Goal: Information Seeking & Learning: Learn about a topic

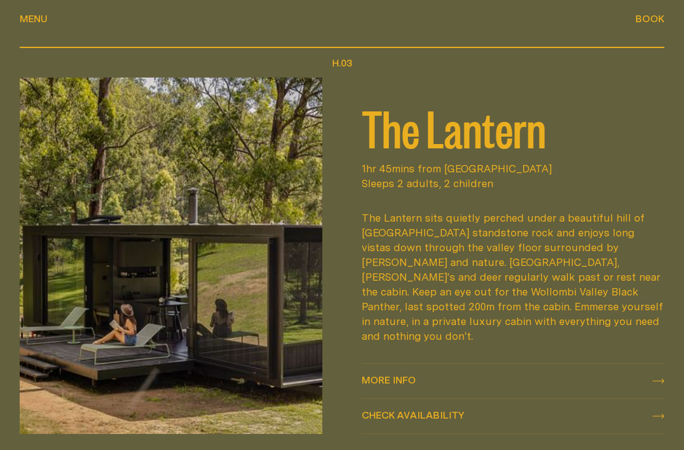
scroll to position [1288, 0]
click at [431, 373] on div "More info More info" at bounding box center [513, 380] width 303 height 15
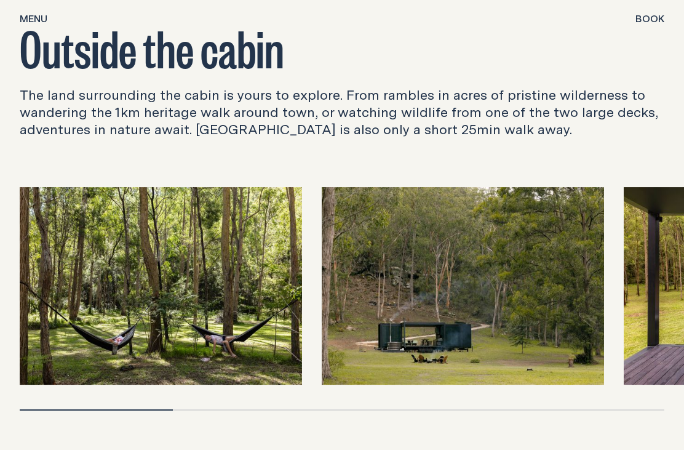
scroll to position [3577, 0]
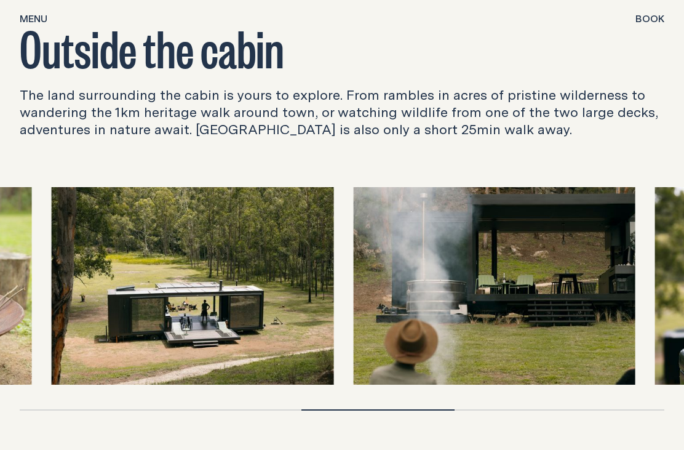
click at [51, 288] on img at bounding box center [192, 285] width 282 height 197
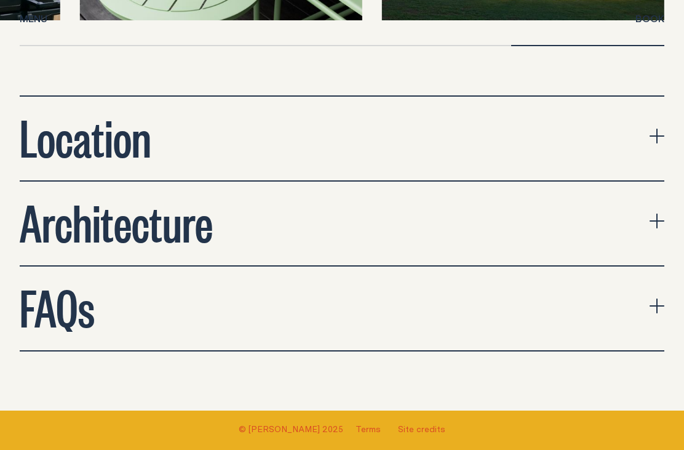
click at [535, 183] on button "Architecture" at bounding box center [342, 224] width 645 height 84
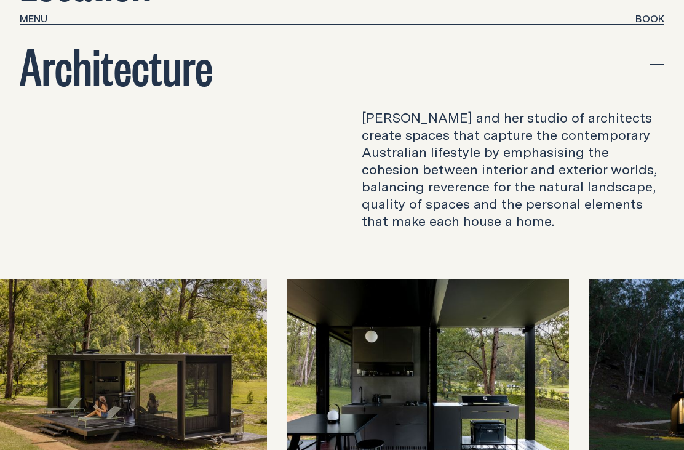
scroll to position [4097, 0]
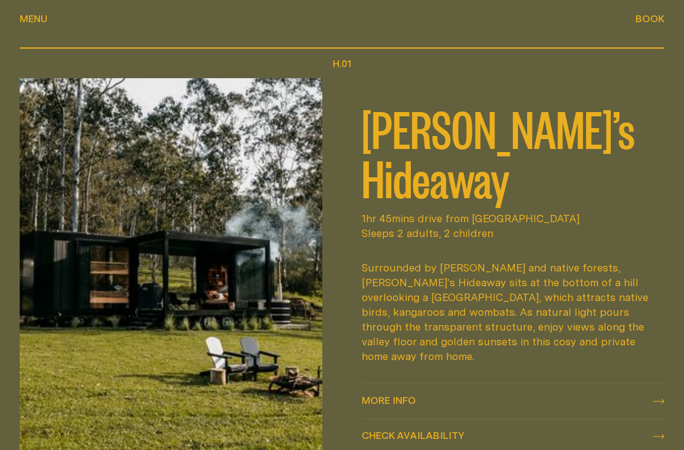
scroll to position [461, 0]
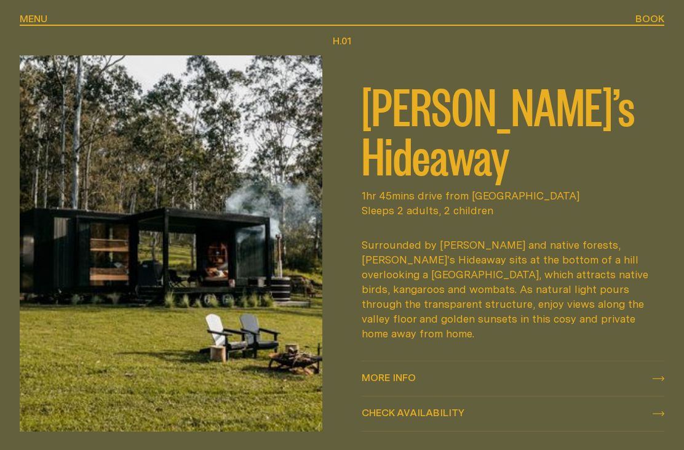
click at [258, 265] on img at bounding box center [171, 243] width 303 height 376
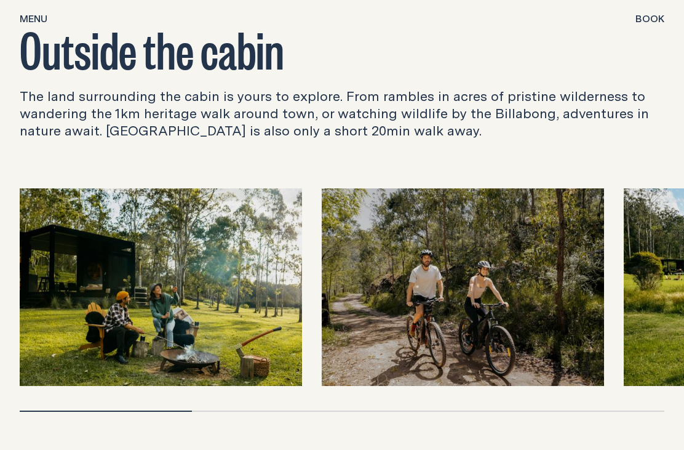
scroll to position [3259, 0]
click at [44, 281] on img at bounding box center [161, 286] width 282 height 197
click at [132, 301] on img at bounding box center [161, 286] width 282 height 197
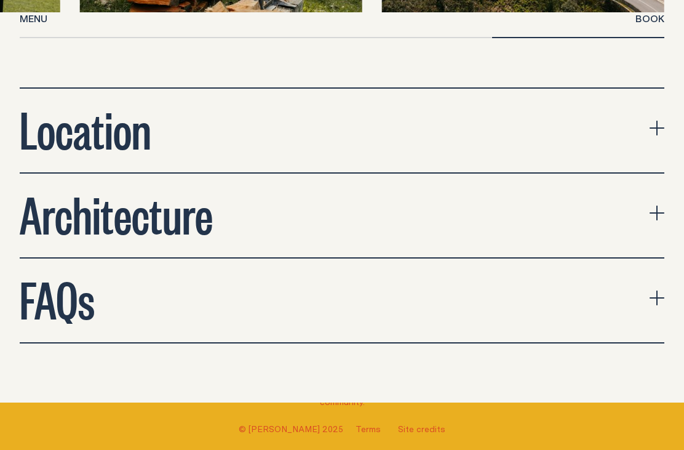
scroll to position [3652, 0]
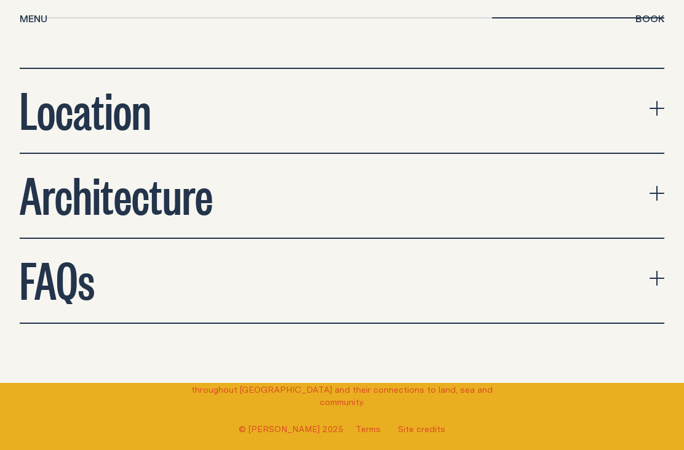
click at [506, 172] on button "Architecture" at bounding box center [342, 196] width 645 height 84
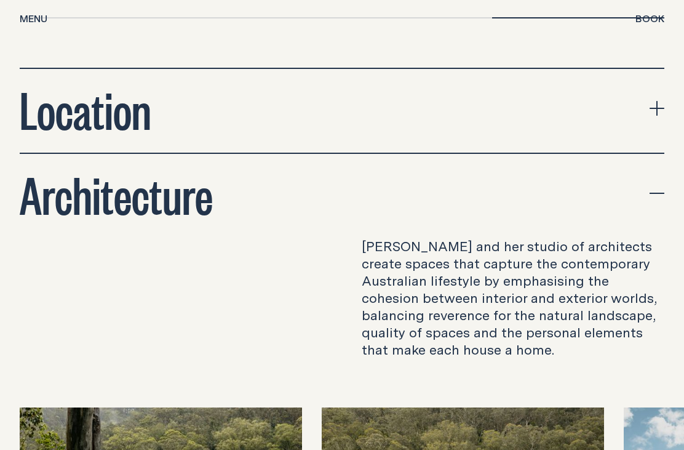
click at [28, 23] on span "Menu" at bounding box center [34, 28] width 28 height 10
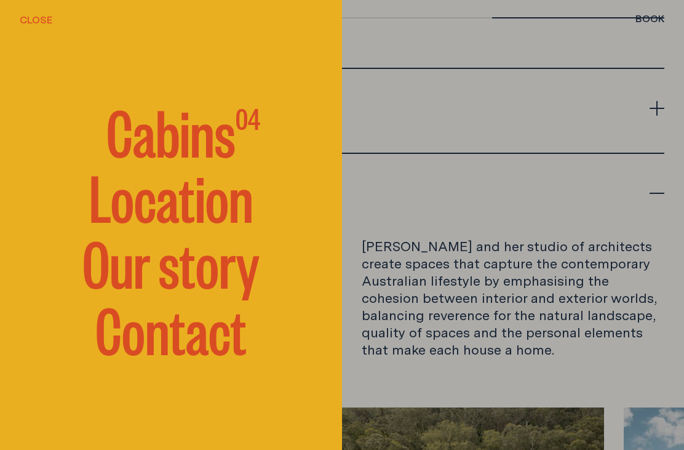
click at [137, 159] on span "Cabins" at bounding box center [170, 131] width 129 height 62
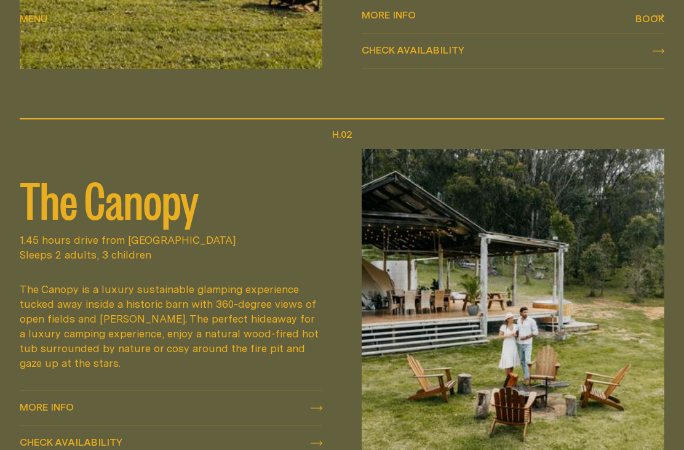
scroll to position [824, 0]
click at [82, 194] on h2 "The Canopy" at bounding box center [171, 197] width 303 height 49
click at [65, 309] on div "The Canopy is a luxury sustainable glamping experience tucked away inside a his…" at bounding box center [171, 325] width 303 height 89
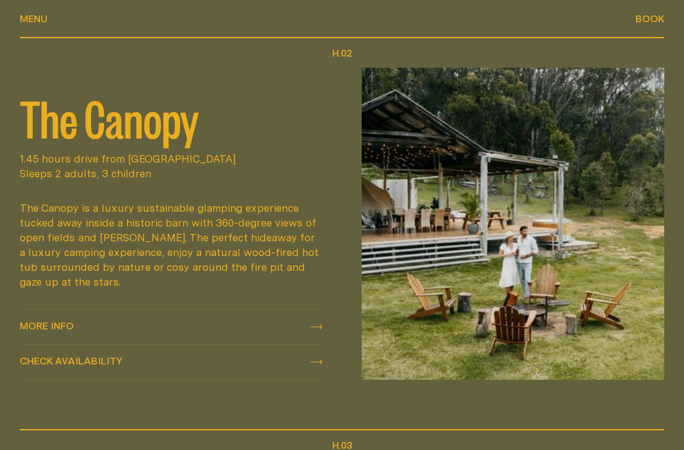
scroll to position [904, 0]
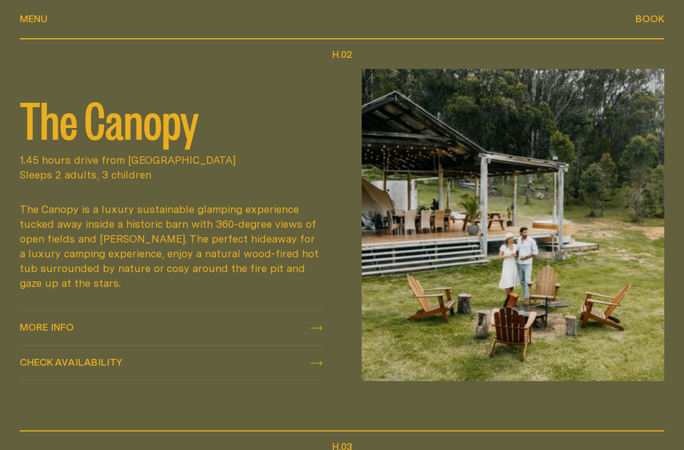
click at [586, 257] on img at bounding box center [513, 225] width 303 height 312
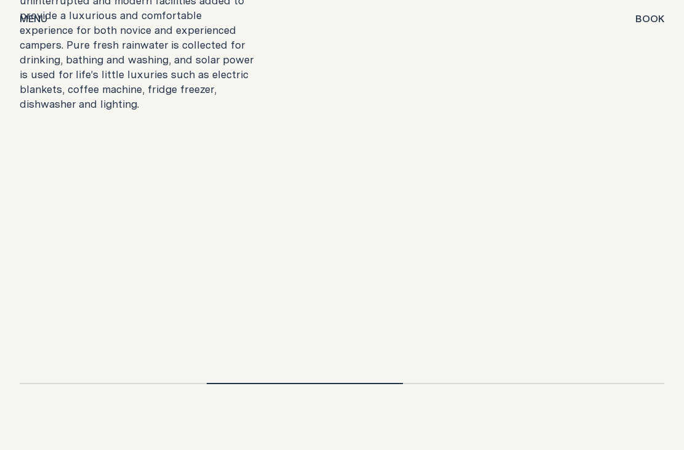
scroll to position [2179, 0]
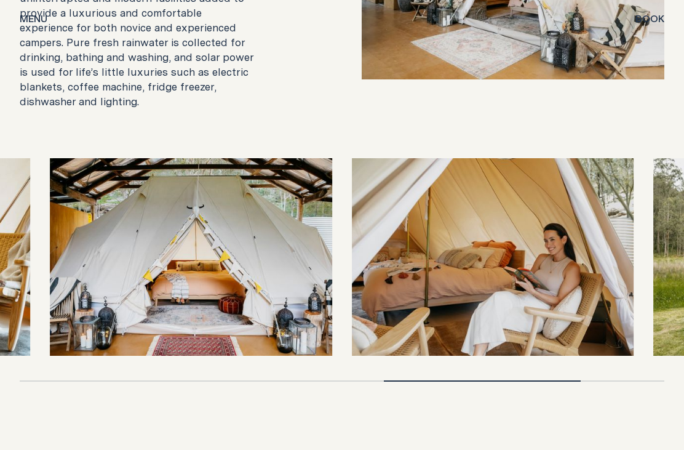
click at [618, 288] on img at bounding box center [493, 256] width 282 height 197
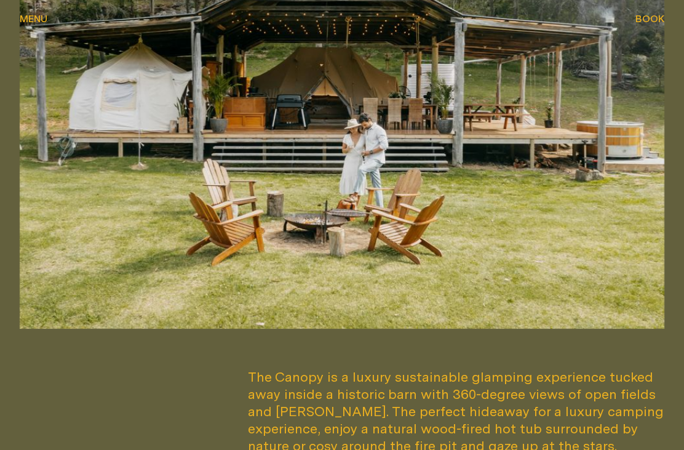
scroll to position [435, 0]
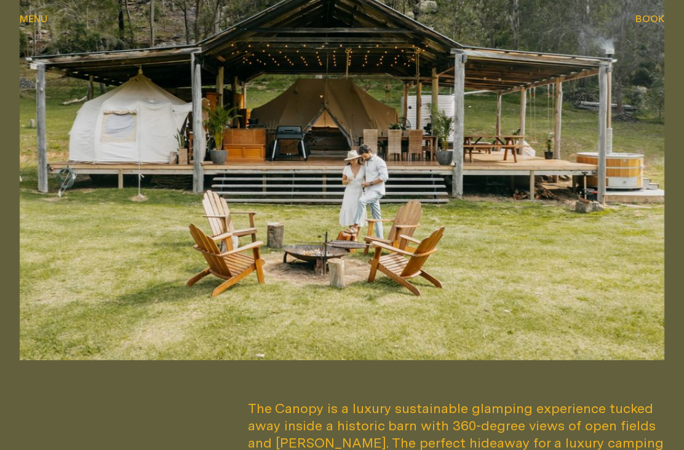
click at [36, 29] on img at bounding box center [342, 136] width 645 height 452
click at [28, 31] on img at bounding box center [342, 136] width 645 height 452
click at [30, 23] on span "Menu" at bounding box center [34, 28] width 28 height 10
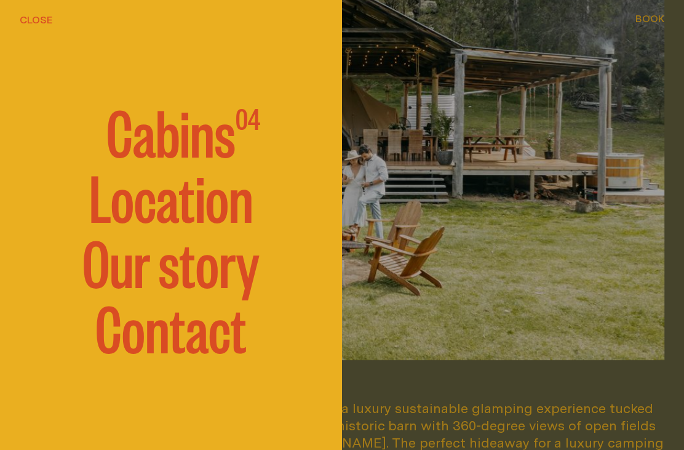
click at [202, 146] on span "Cabins" at bounding box center [170, 131] width 129 height 62
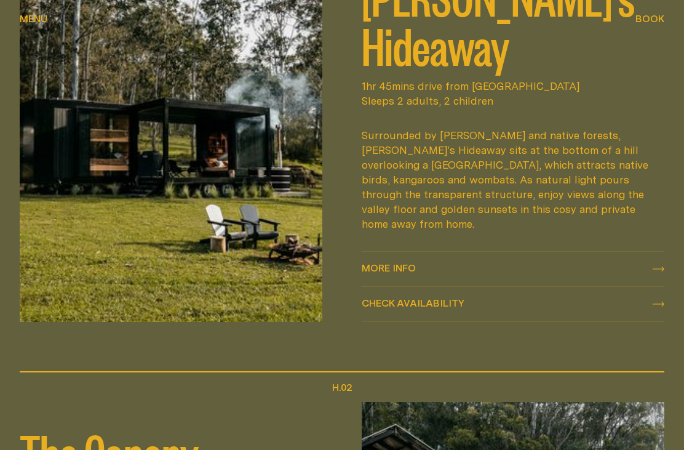
click at [81, 189] on img at bounding box center [171, 134] width 303 height 376
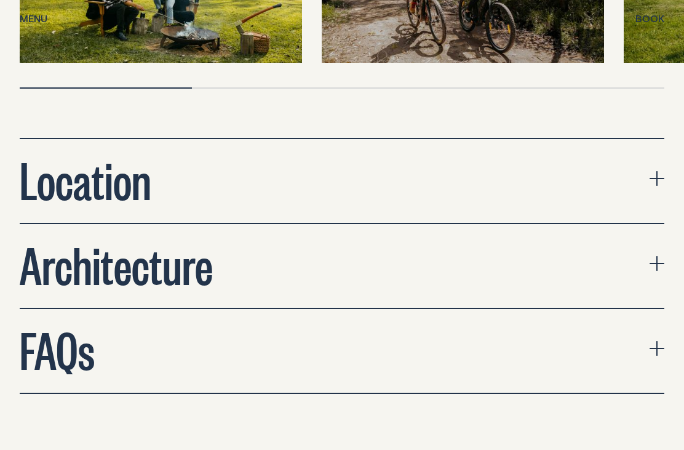
click at [85, 239] on h2 "Architecture" at bounding box center [116, 263] width 193 height 49
